Goal: Check status: Check status

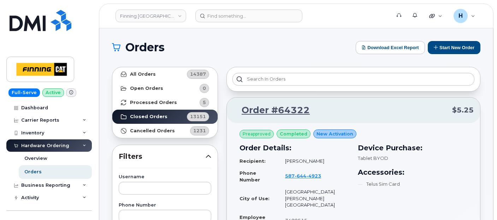
scroll to position [5505, 0]
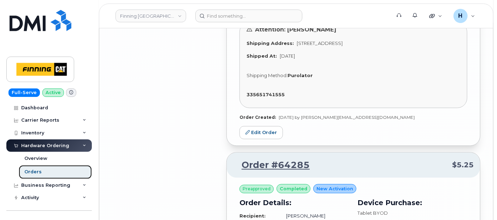
click at [25, 171] on div "Orders" at bounding box center [32, 171] width 17 height 6
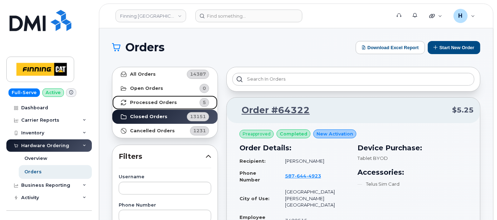
click at [155, 103] on strong "Processed Orders" at bounding box center [153, 103] width 47 height 6
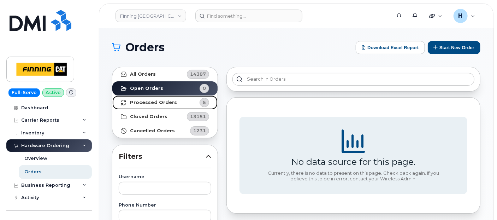
click at [165, 101] on strong "Processed Orders" at bounding box center [153, 103] width 47 height 6
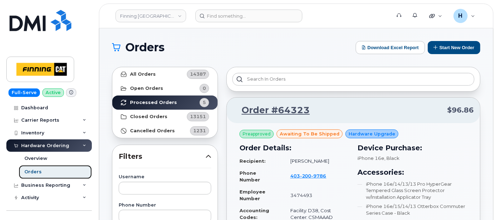
click at [48, 173] on link "Orders" at bounding box center [55, 171] width 73 height 13
click at [74, 174] on link "Orders" at bounding box center [55, 171] width 73 height 13
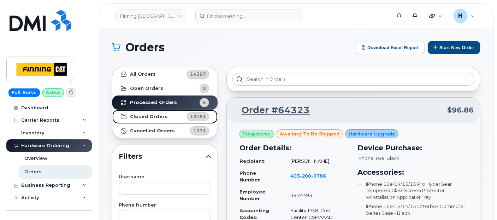
click at [157, 119] on link "Closed Orders 13151" at bounding box center [164, 116] width 105 height 14
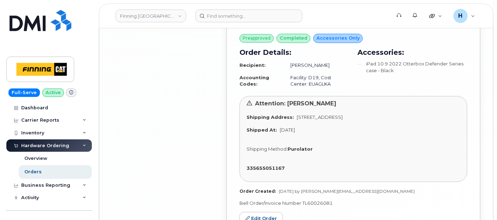
scroll to position [1890, 0]
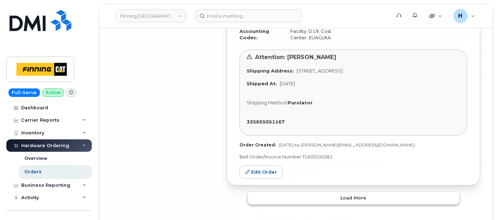
click at [303, 191] on button "Load more" at bounding box center [354, 197] width 212 height 13
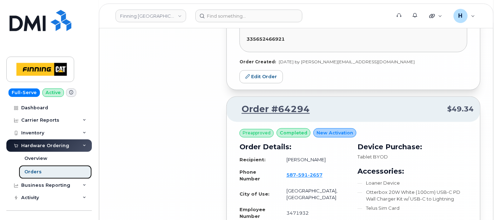
scroll to position [4166, 0]
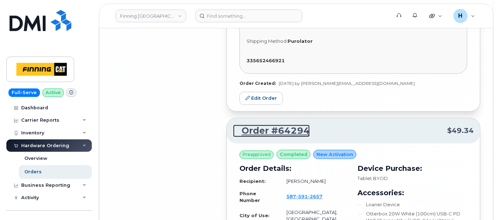
click at [293, 125] on link "Order #64294" at bounding box center [271, 131] width 77 height 13
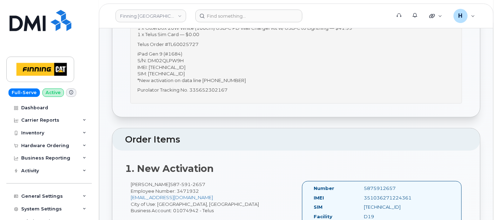
scroll to position [235, 0]
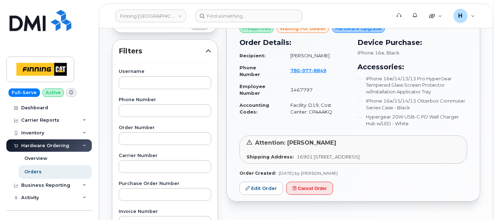
scroll to position [118, 0]
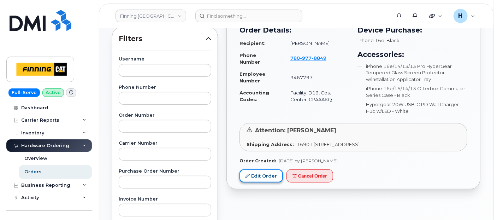
click at [256, 171] on link "Edit Order" at bounding box center [260, 175] width 43 height 13
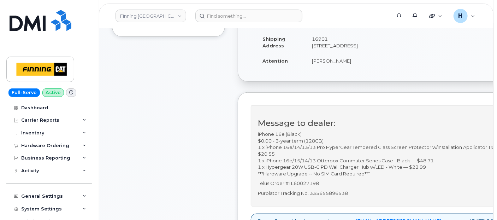
scroll to position [157, 0]
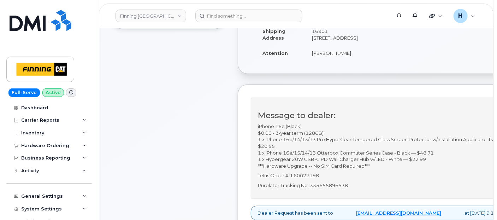
click at [350, 179] on p "Telus Order #TL60027198" at bounding box center [382, 175] width 248 height 7
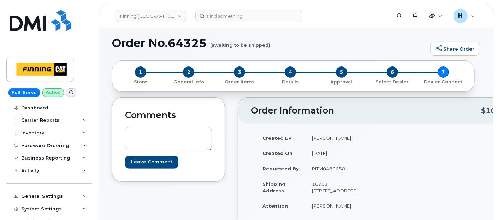
scroll to position [0, 0]
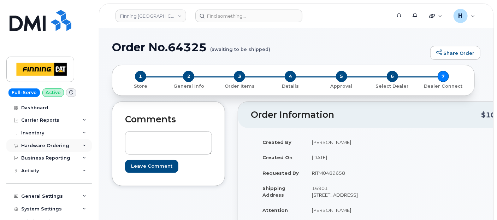
click at [41, 147] on div "Hardware Ordering" at bounding box center [45, 146] width 48 height 6
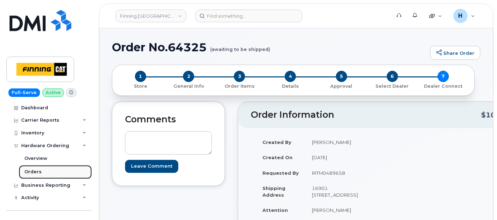
click at [37, 170] on div "Orders" at bounding box center [32, 171] width 17 height 6
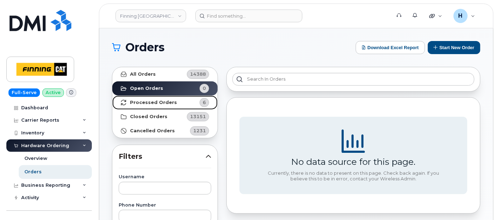
click at [155, 105] on link "Processed Orders 6" at bounding box center [164, 102] width 105 height 14
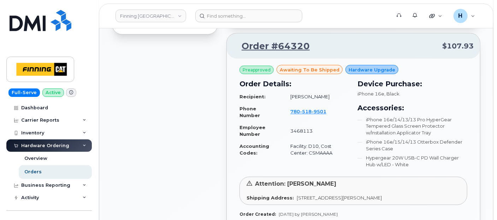
scroll to position [588, 0]
